Goal: Task Accomplishment & Management: Use online tool/utility

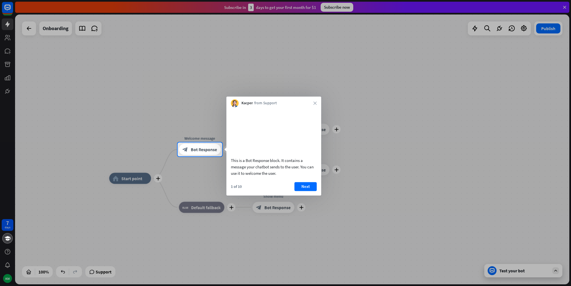
click at [565, 10] on div at bounding box center [285, 71] width 571 height 142
click at [566, 7] on div at bounding box center [285, 71] width 571 height 142
click at [315, 103] on icon "close" at bounding box center [314, 103] width 3 height 3
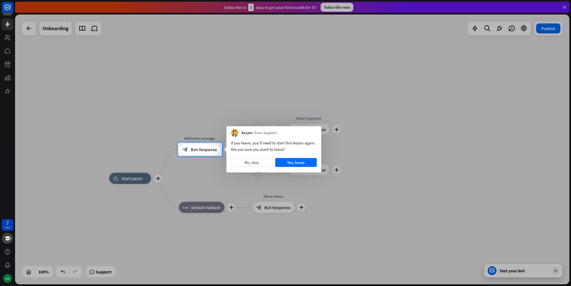
click at [561, 5] on div at bounding box center [285, 71] width 571 height 142
click at [291, 162] on button "Yes, leave" at bounding box center [296, 162] width 42 height 9
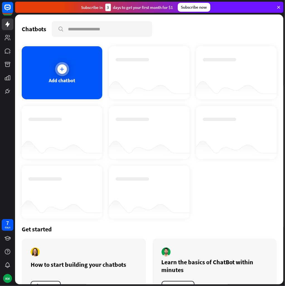
click at [60, 76] on div "Add chatbot" at bounding box center [62, 72] width 81 height 53
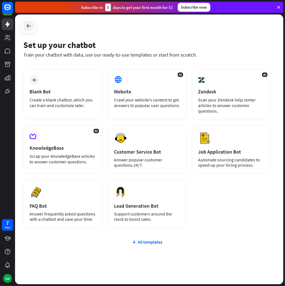
click at [33, 26] on div at bounding box center [28, 26] width 11 height 11
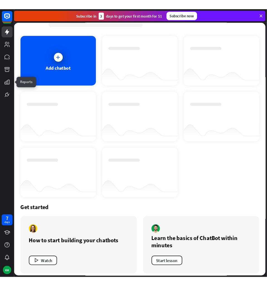
scroll to position [28, 0]
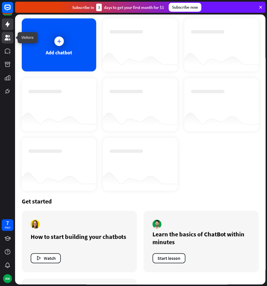
click at [4, 38] on icon at bounding box center [7, 37] width 7 height 7
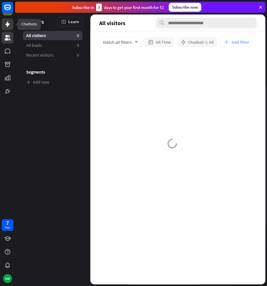
click at [10, 23] on icon at bounding box center [7, 24] width 7 height 7
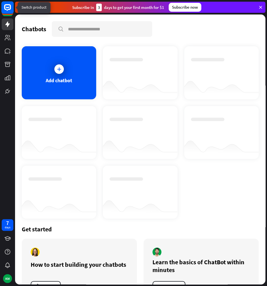
click at [6, 11] on rect at bounding box center [7, 7] width 12 height 12
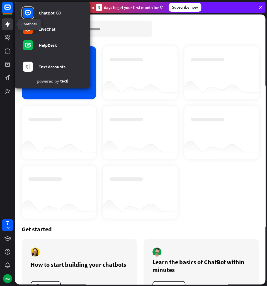
click at [6, 21] on icon at bounding box center [7, 24] width 7 height 7
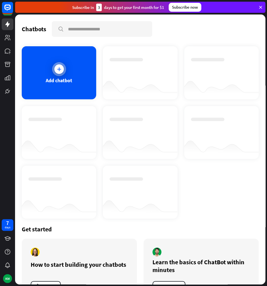
click at [79, 78] on div "Add chatbot" at bounding box center [59, 72] width 74 height 53
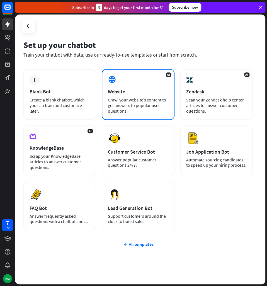
click at [128, 96] on div "AI Website Crawl your website’s content to get answers to popular user question…" at bounding box center [138, 94] width 73 height 51
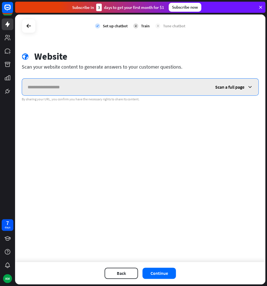
click at [85, 88] on input "text" at bounding box center [116, 87] width 188 height 17
paste input "**********"
drag, startPoint x: 28, startPoint y: 88, endPoint x: 24, endPoint y: 88, distance: 4.2
click at [24, 88] on input "**********" at bounding box center [116, 87] width 188 height 17
type input "**********"
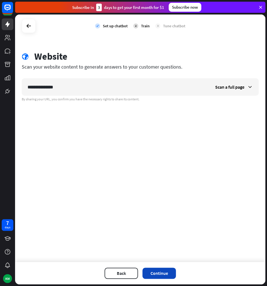
click at [155, 273] on button "Continue" at bounding box center [158, 273] width 33 height 11
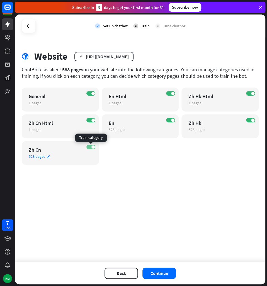
click at [89, 147] on label "ON" at bounding box center [90, 147] width 9 height 4
click at [91, 119] on span at bounding box center [92, 120] width 3 height 3
click at [90, 91] on label "ON" at bounding box center [90, 93] width 9 height 4
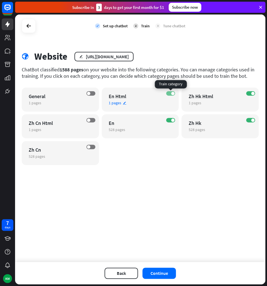
click at [173, 94] on span at bounding box center [172, 93] width 3 height 3
click at [251, 94] on label "ON" at bounding box center [250, 93] width 9 height 4
click at [251, 121] on label "ON" at bounding box center [250, 120] width 9 height 4
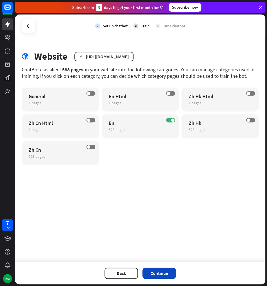
click at [165, 272] on button "Continue" at bounding box center [158, 273] width 33 height 11
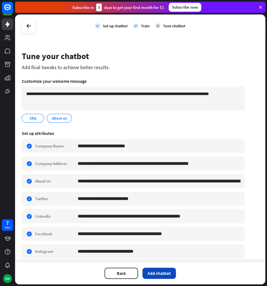
click at [163, 275] on button "Add chatbot" at bounding box center [158, 273] width 33 height 11
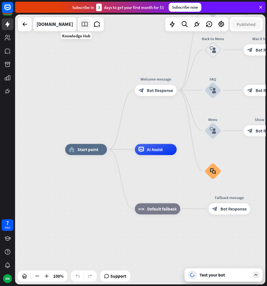
click at [79, 28] on link at bounding box center [84, 24] width 11 height 11
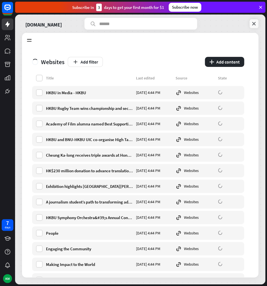
click at [253, 24] on icon at bounding box center [254, 24] width 6 height 6
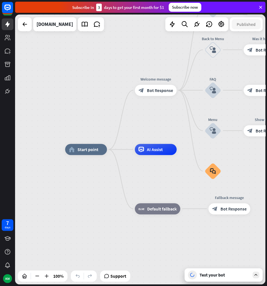
click at [217, 275] on div "Test your bot" at bounding box center [225, 275] width 50 height 6
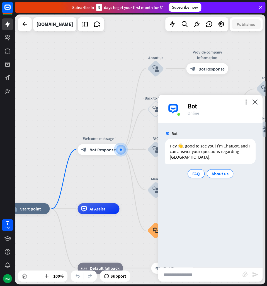
click at [216, 277] on input "text" at bounding box center [200, 275] width 84 height 14
type input "**********"
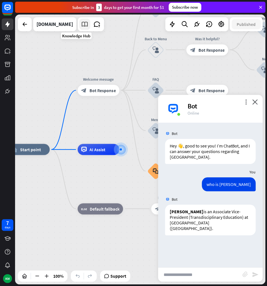
click at [81, 23] on icon at bounding box center [84, 24] width 7 height 7
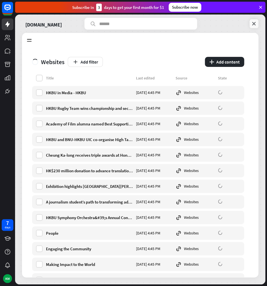
click at [256, 25] on icon at bounding box center [254, 24] width 6 height 6
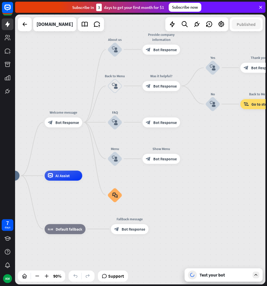
drag, startPoint x: 148, startPoint y: 62, endPoint x: 54, endPoint y: 98, distance: 100.7
click at [54, 98] on div "home_2 Start point Welcome message block_bot_response Bot Response About us blo…" at bounding box center [140, 150] width 250 height 270
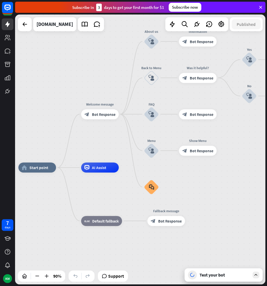
drag, startPoint x: 57, startPoint y: 95, endPoint x: 93, endPoint y: 88, distance: 36.7
click at [93, 87] on div "home_2 Start point Welcome message block_bot_response Bot Response About us blo…" at bounding box center [140, 150] width 250 height 270
click at [209, 276] on div "Test your bot" at bounding box center [225, 275] width 50 height 6
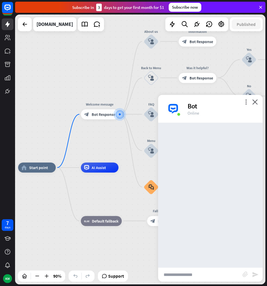
click at [200, 273] on input "text" at bounding box center [200, 275] width 84 height 14
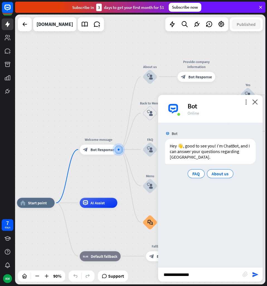
type input "**********"
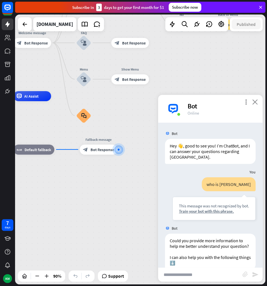
scroll to position [32, 0]
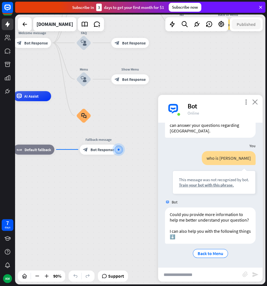
click at [257, 102] on icon "close" at bounding box center [255, 101] width 6 height 5
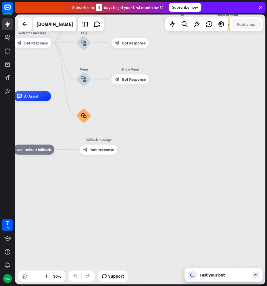
click at [237, 275] on div "Test your bot" at bounding box center [225, 275] width 50 height 6
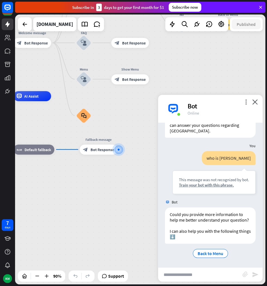
click at [215, 272] on input "text" at bounding box center [200, 275] width 84 height 14
type input "**********"
click at [254, 103] on icon "close" at bounding box center [255, 101] width 6 height 5
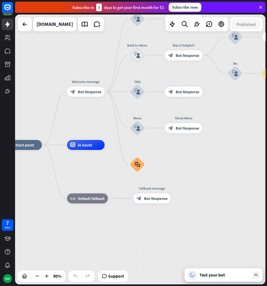
drag, startPoint x: 170, startPoint y: 156, endPoint x: 209, endPoint y: 231, distance: 84.3
click at [209, 231] on div "home_2 Start point Welcome message block_bot_response Bot Response About us blo…" at bounding box center [116, 266] width 225 height 243
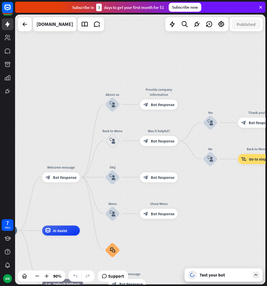
drag, startPoint x: 210, startPoint y: 152, endPoint x: 224, endPoint y: 240, distance: 89.5
click at [199, 196] on div "home_2 Start point Welcome message block_bot_response Bot Response About us blo…" at bounding box center [140, 150] width 250 height 270
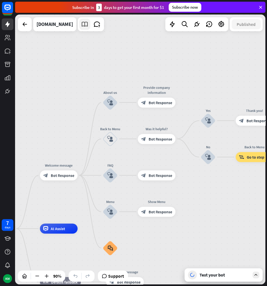
click at [81, 28] on icon at bounding box center [84, 24] width 7 height 7
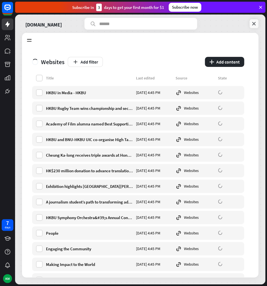
click at [252, 25] on icon at bounding box center [254, 24] width 6 height 6
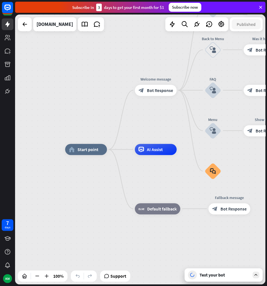
click at [216, 272] on div "Test your bot" at bounding box center [225, 275] width 50 height 6
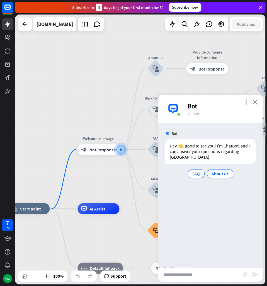
click at [255, 102] on icon "close" at bounding box center [255, 101] width 6 height 5
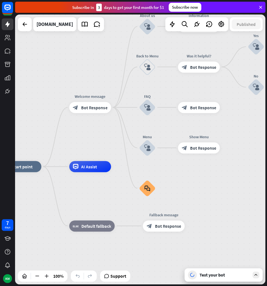
drag, startPoint x: 118, startPoint y: 181, endPoint x: 110, endPoint y: 138, distance: 43.1
click at [110, 138] on div "home_2 Start point Welcome message block_bot_response Bot Response About us blo…" at bounding box center [140, 150] width 250 height 270
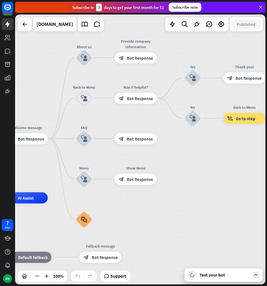
drag, startPoint x: 209, startPoint y: 181, endPoint x: 154, endPoint y: 222, distance: 69.0
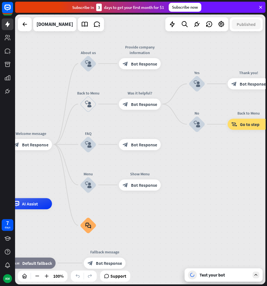
click at [212, 276] on div "Test your bot" at bounding box center [225, 275] width 50 height 6
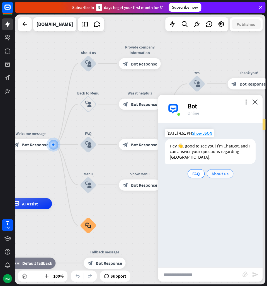
click at [218, 175] on span "About us" at bounding box center [220, 174] width 17 height 6
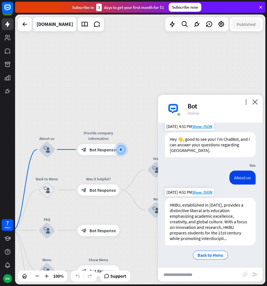
scroll to position [8, 0]
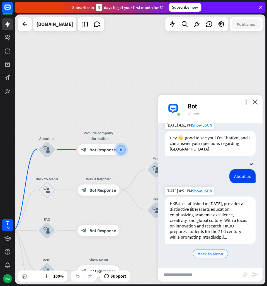
click at [212, 254] on span "Back to Menu" at bounding box center [211, 254] width 26 height 6
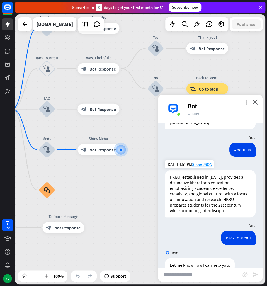
scroll to position [47, 0]
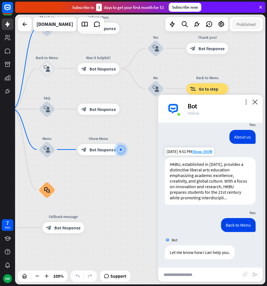
click at [217, 274] on input "text" at bounding box center [200, 275] width 84 height 14
type input "***"
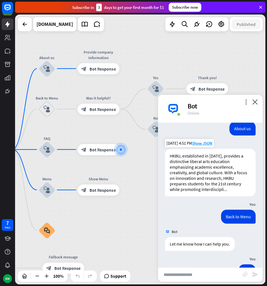
scroll to position [108, 0]
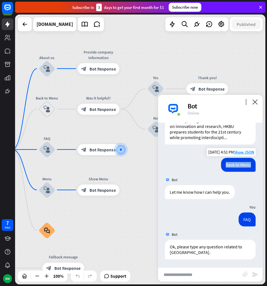
drag, startPoint x: 221, startPoint y: 164, endPoint x: 248, endPoint y: 164, distance: 26.5
click at [248, 164] on div "Back to Menu" at bounding box center [238, 165] width 35 height 14
copy div "Back to Menu"
click at [184, 275] on input "text" at bounding box center [200, 275] width 84 height 14
paste input "**********"
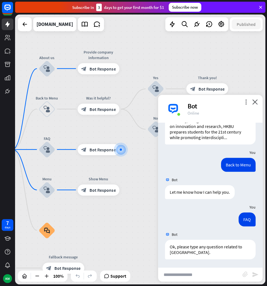
type input "**********"
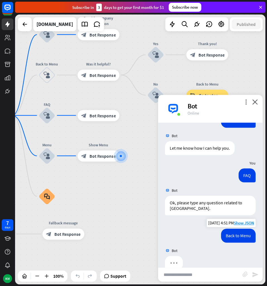
scroll to position [163, 0]
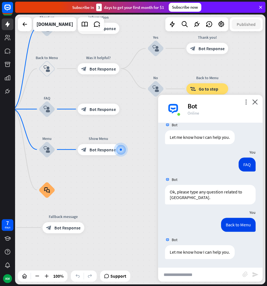
click at [213, 277] on input "text" at bounding box center [200, 275] width 84 height 14
paste input "**********"
type input "**********"
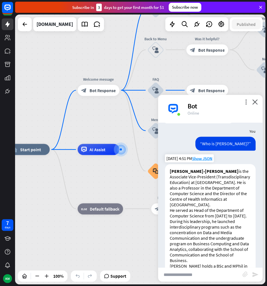
scroll to position [384, 0]
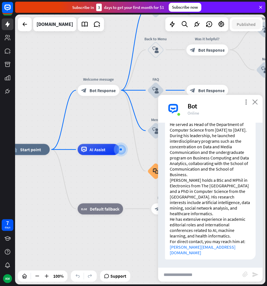
click at [255, 102] on icon "close" at bounding box center [255, 101] width 6 height 5
